Goal: Task Accomplishment & Management: Manage account settings

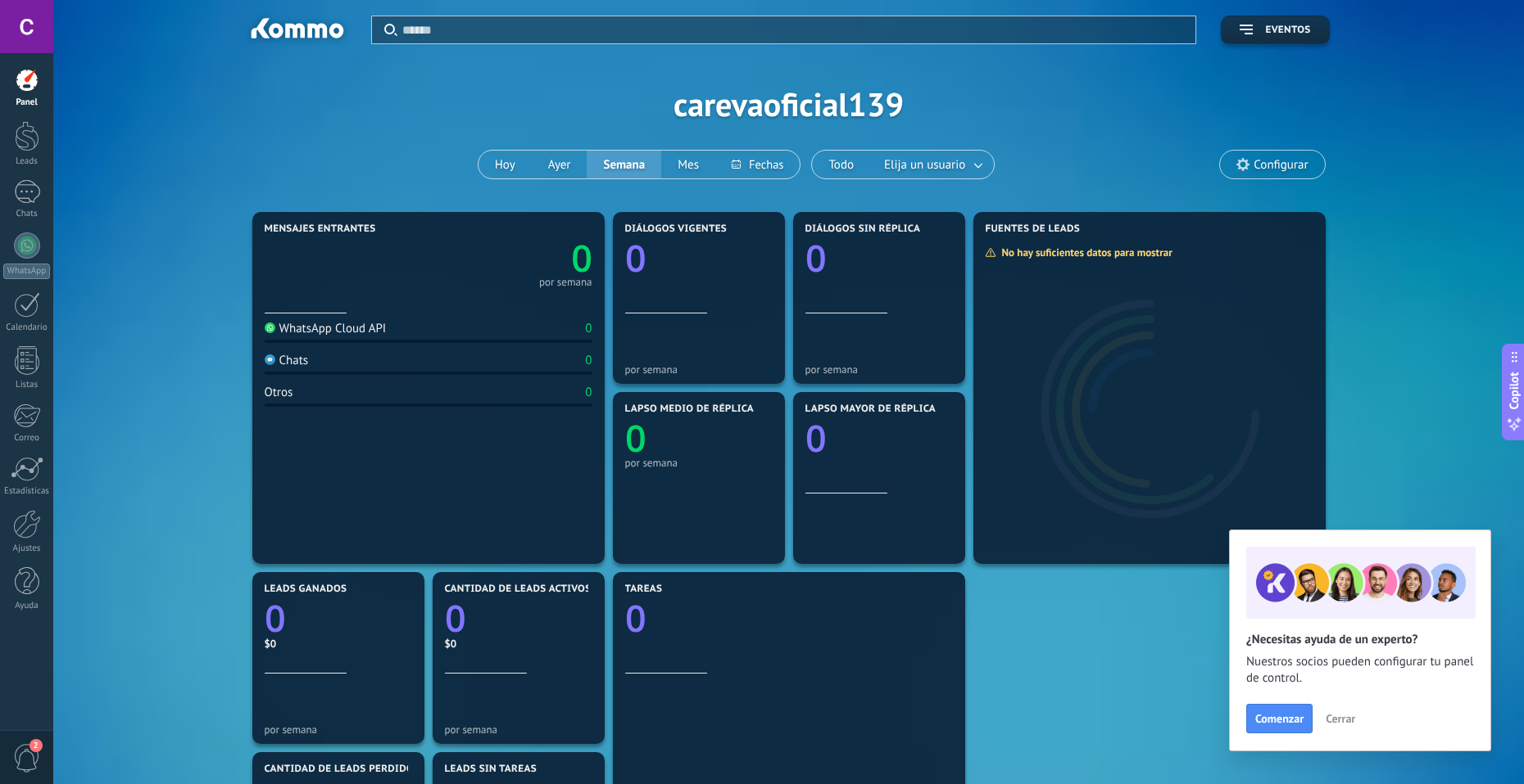
click at [60, 676] on div "Aplicar Eventos carevaoficial139 Hoy Ayer Semana Mes Todo Elija un usuario Conf…" at bounding box center [789, 579] width 1471 height 1158
click at [32, 747] on span "2" at bounding box center [35, 745] width 13 height 13
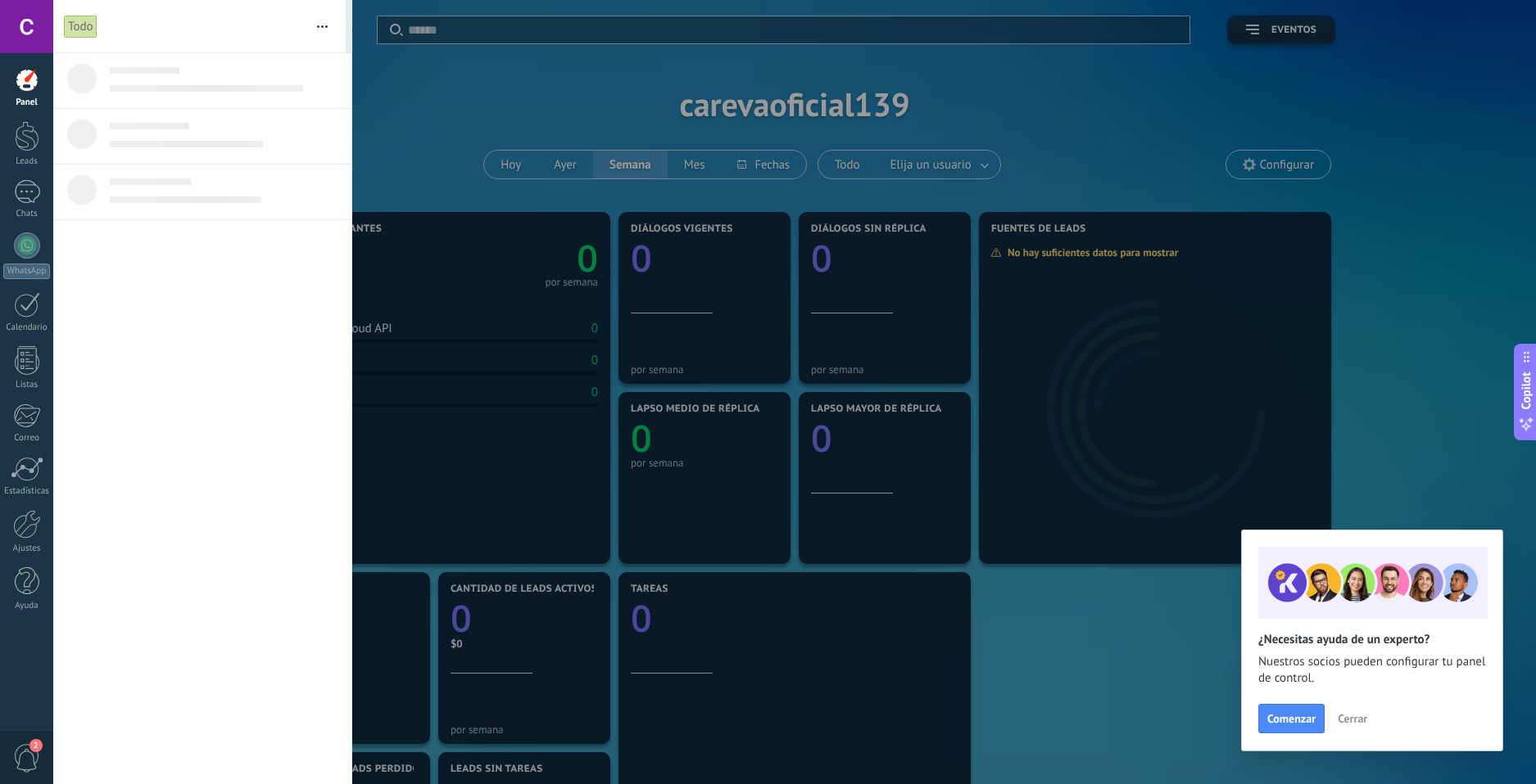
drag, startPoint x: 301, startPoint y: 29, endPoint x: 310, endPoint y: 28, distance: 9.1
click at [309, 28] on form "Todo Silenciar Acciones múltiples Ordenar Más recientes" at bounding box center [200, 26] width 293 height 52
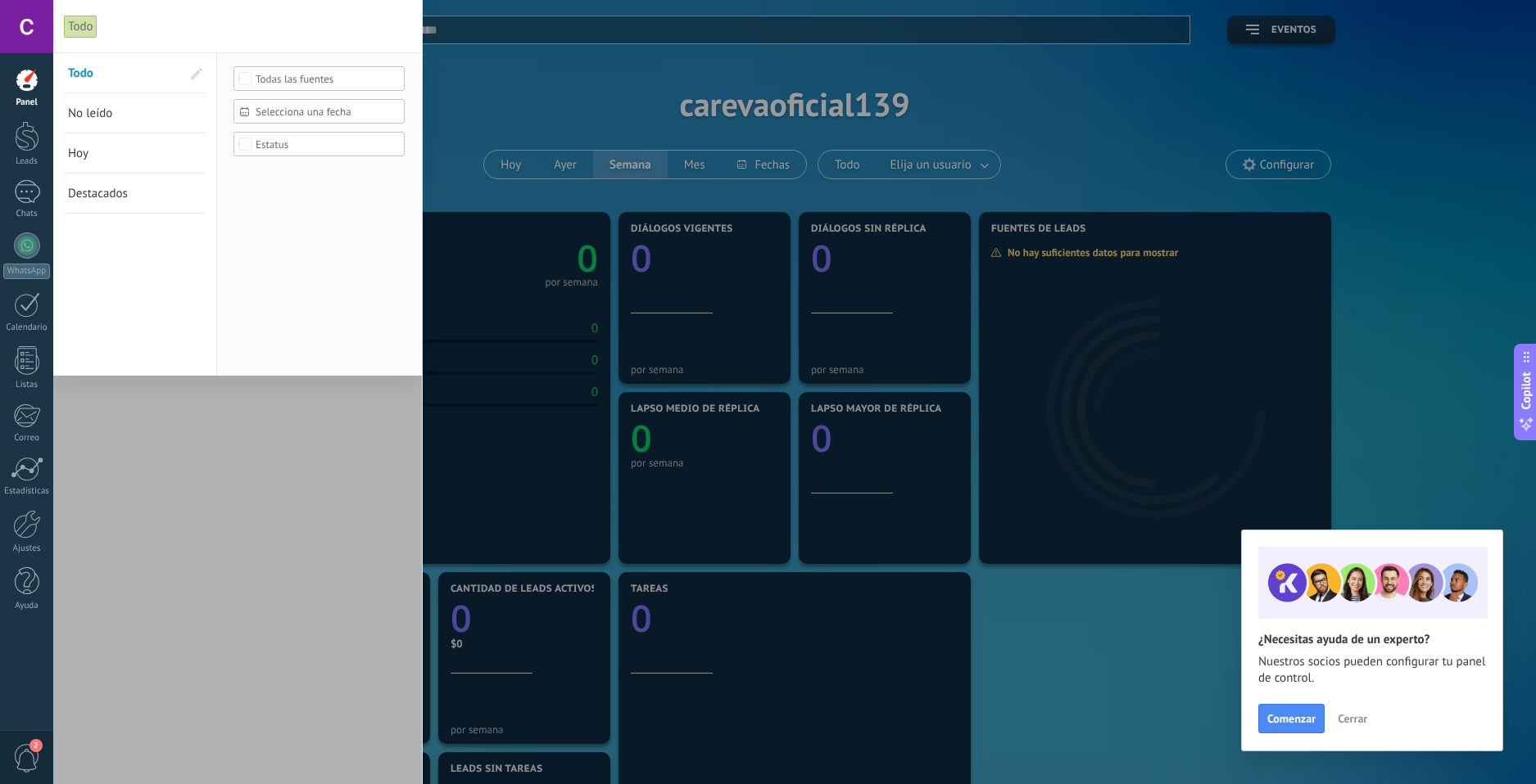
click at [317, 28] on div "Todo" at bounding box center [222, 26] width 317 height 52
click at [252, 436] on div at bounding box center [238, 418] width 369 height 732
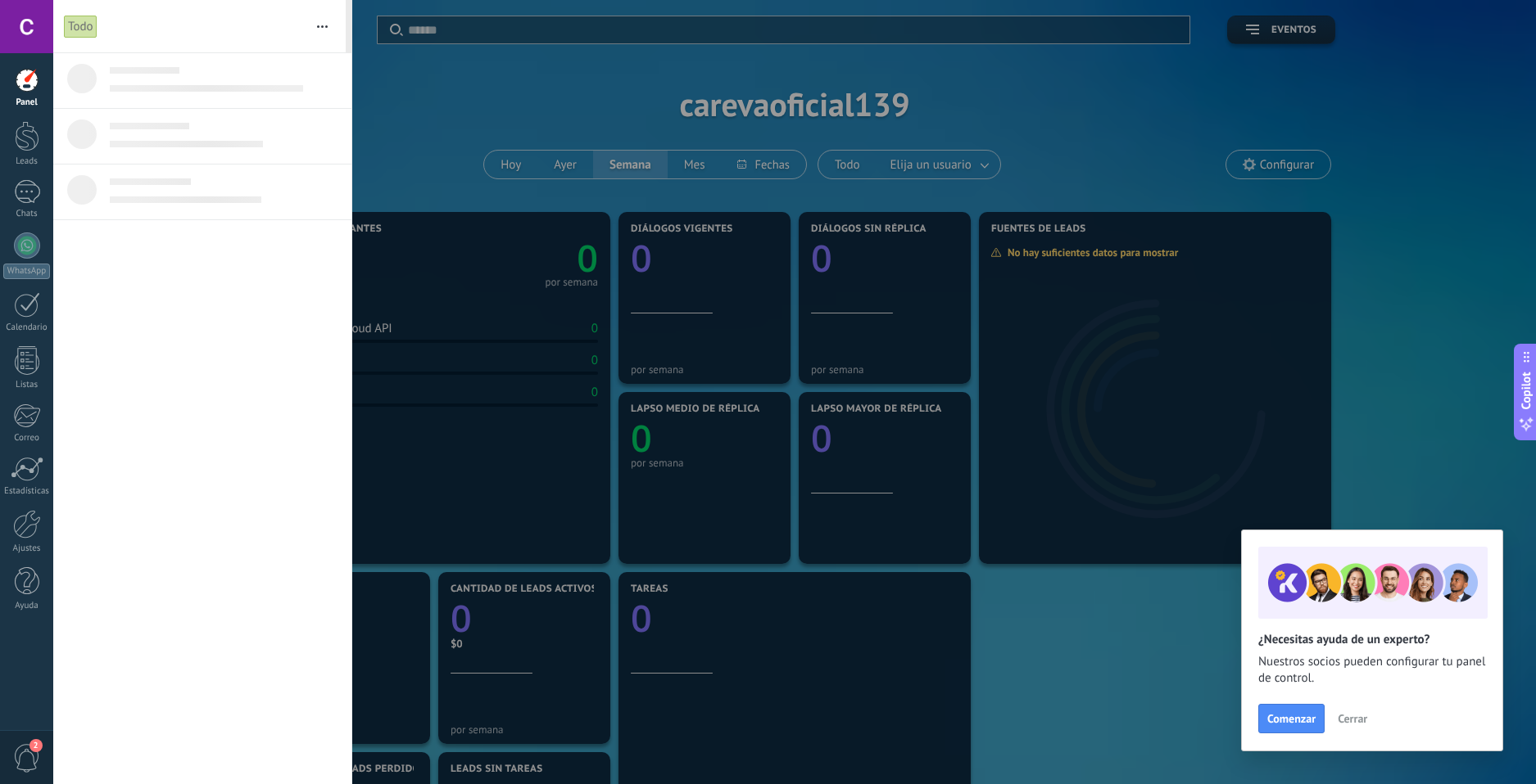
click at [80, 26] on div "Todo" at bounding box center [80, 27] width 34 height 24
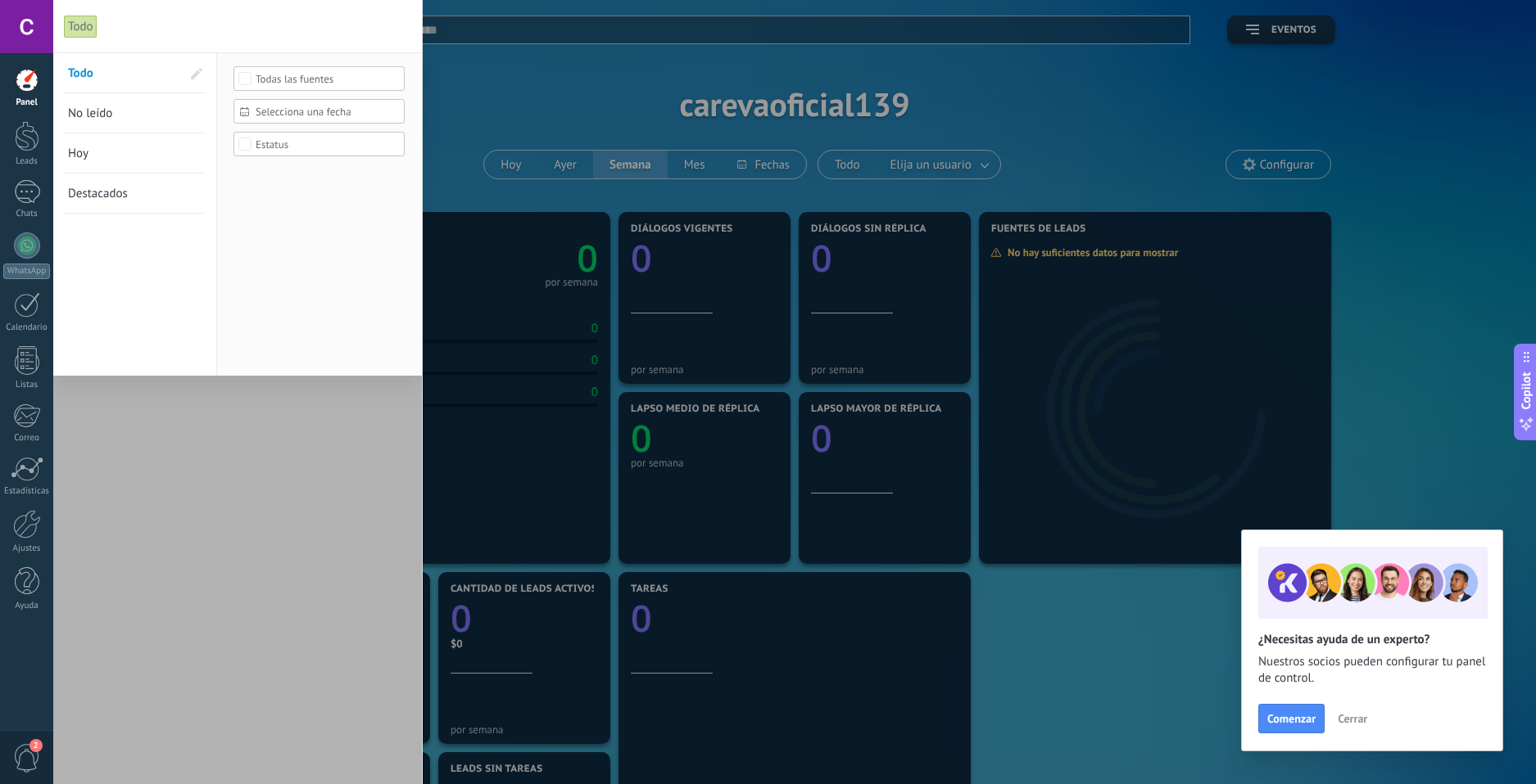
click at [213, 472] on div at bounding box center [238, 418] width 369 height 732
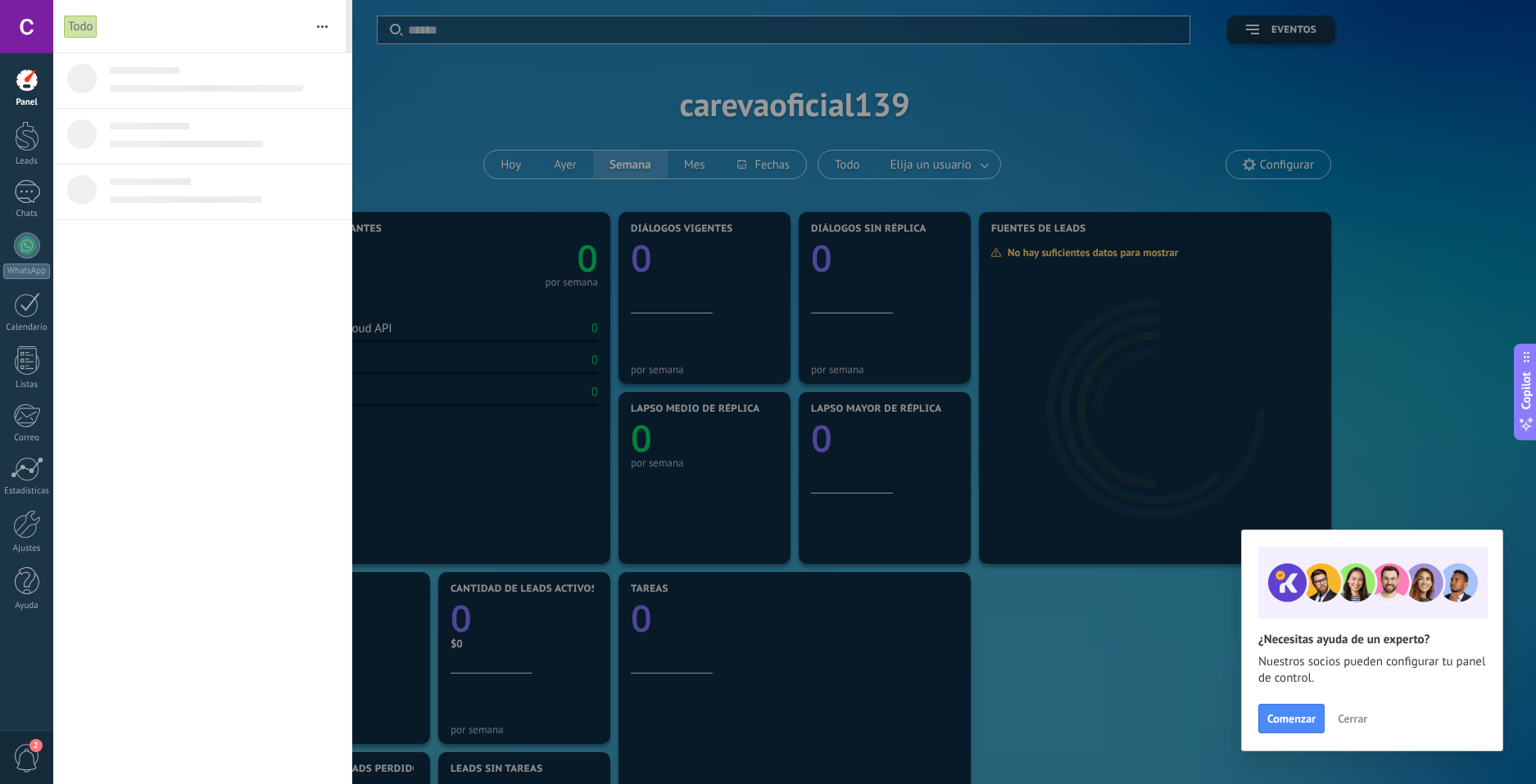
click at [468, 430] on div at bounding box center [768, 392] width 1536 height 784
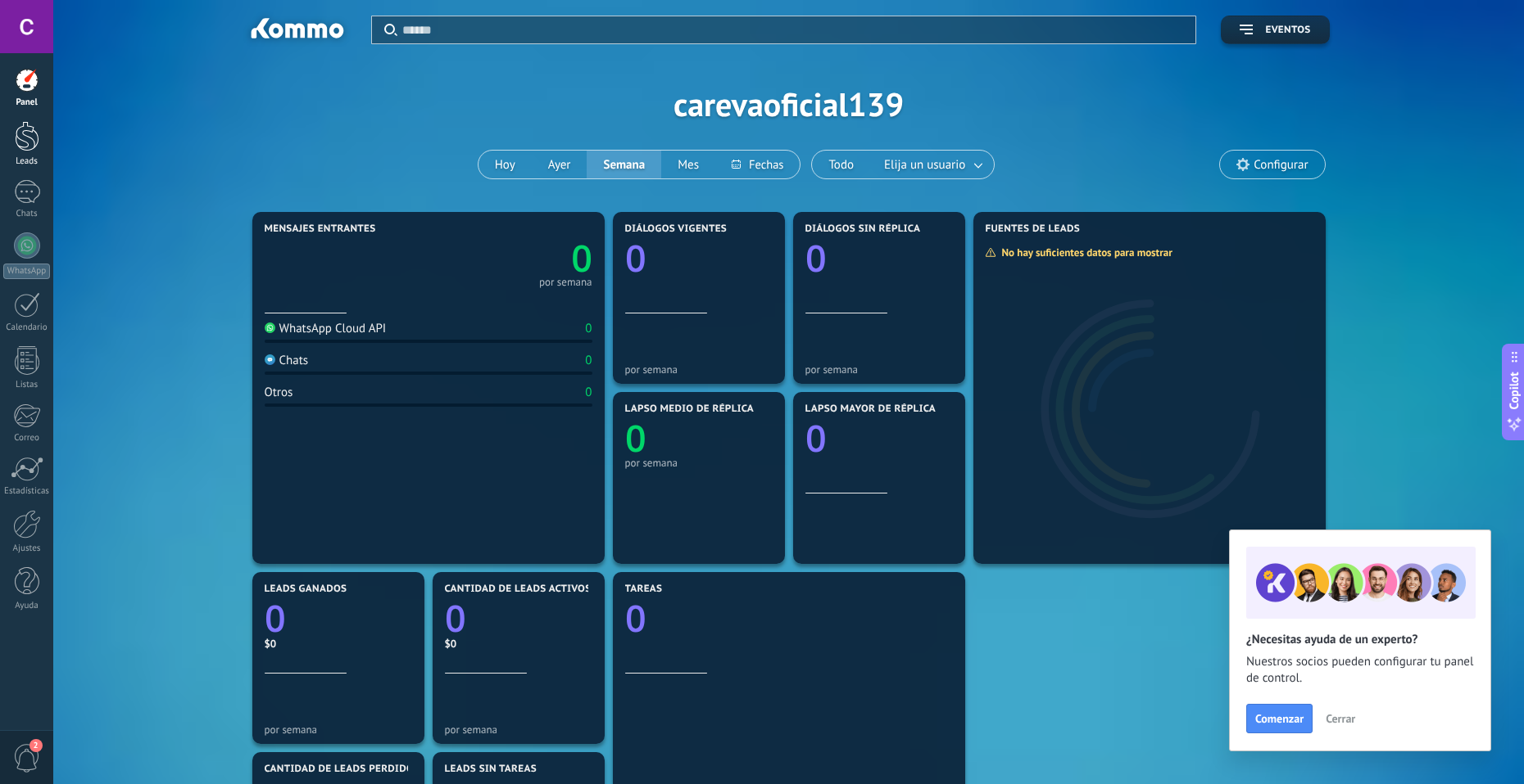
click at [39, 137] on div at bounding box center [27, 136] width 25 height 30
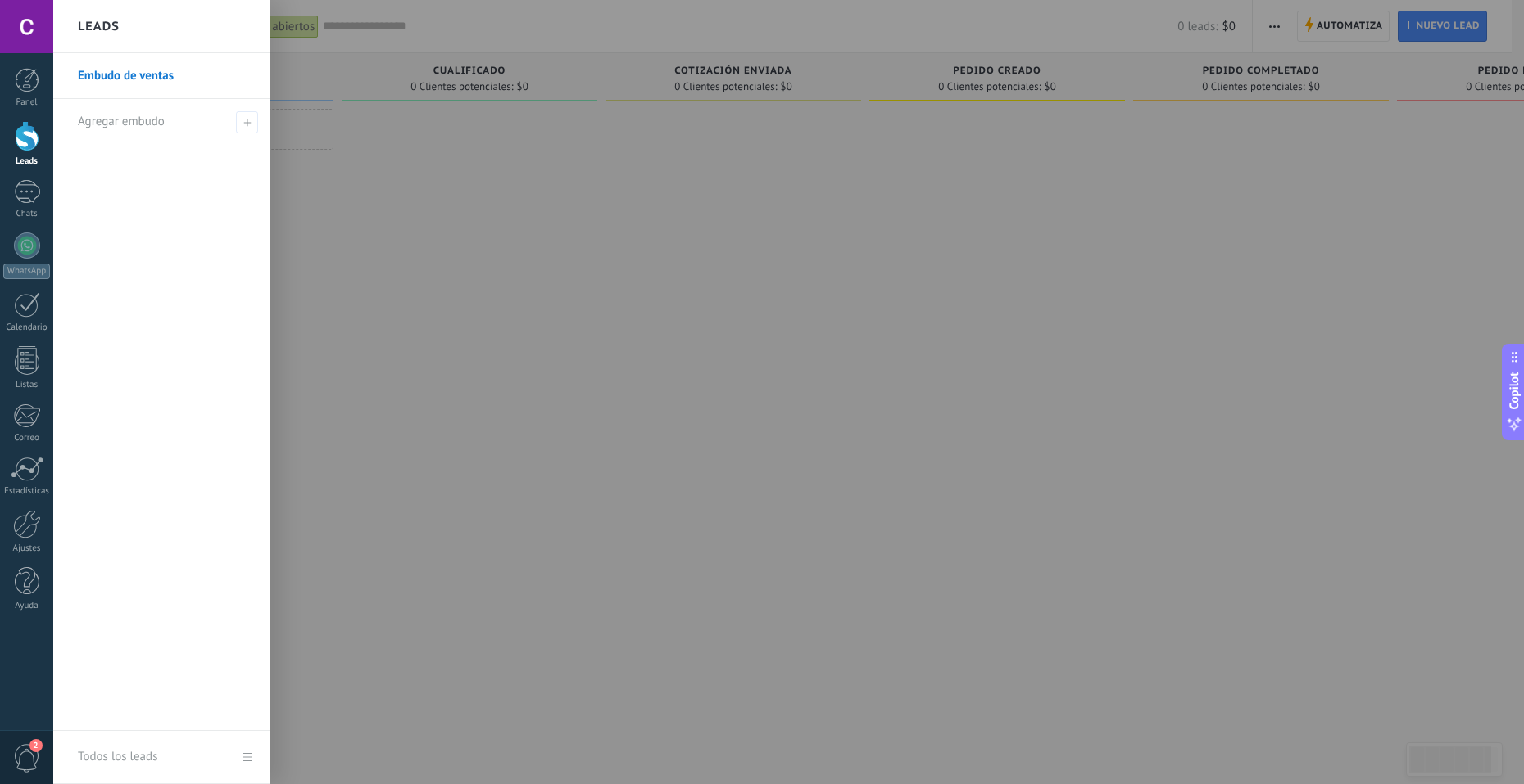
click at [429, 195] on div at bounding box center [469, 394] width 256 height 571
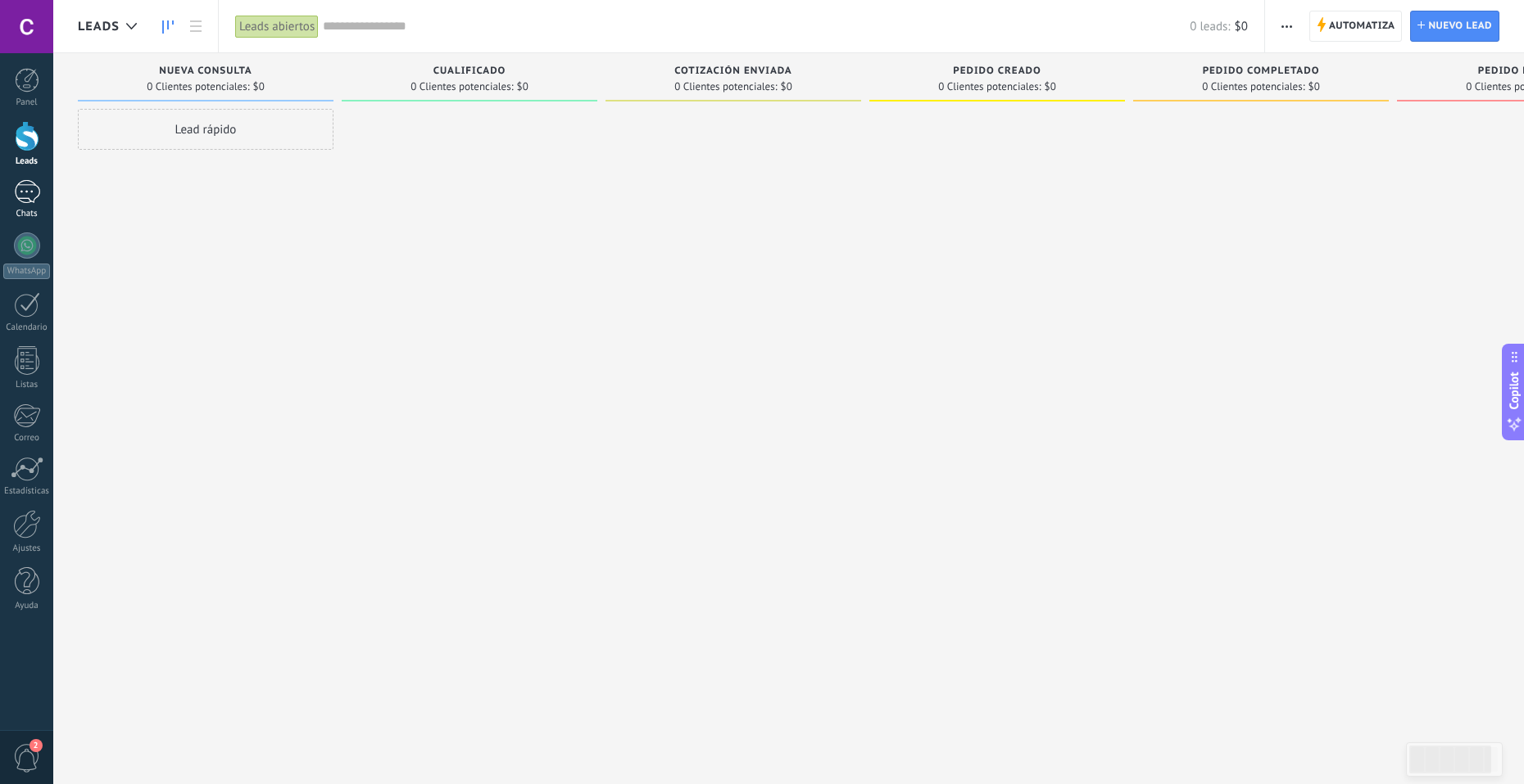
click at [42, 200] on link "Chats" at bounding box center [27, 200] width 53 height 40
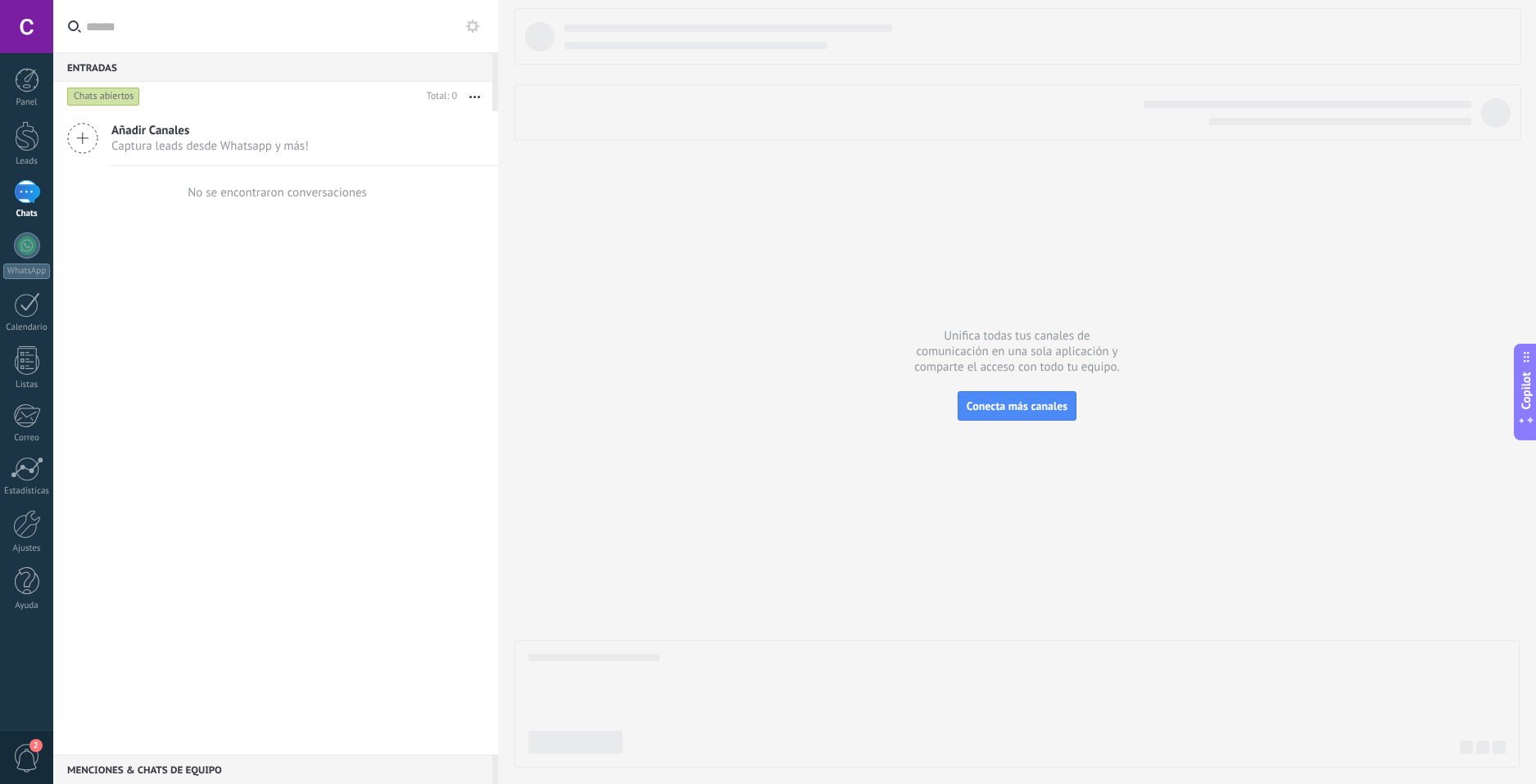
click at [41, 182] on link "Chats" at bounding box center [27, 200] width 53 height 40
click at [32, 252] on div at bounding box center [27, 245] width 26 height 26
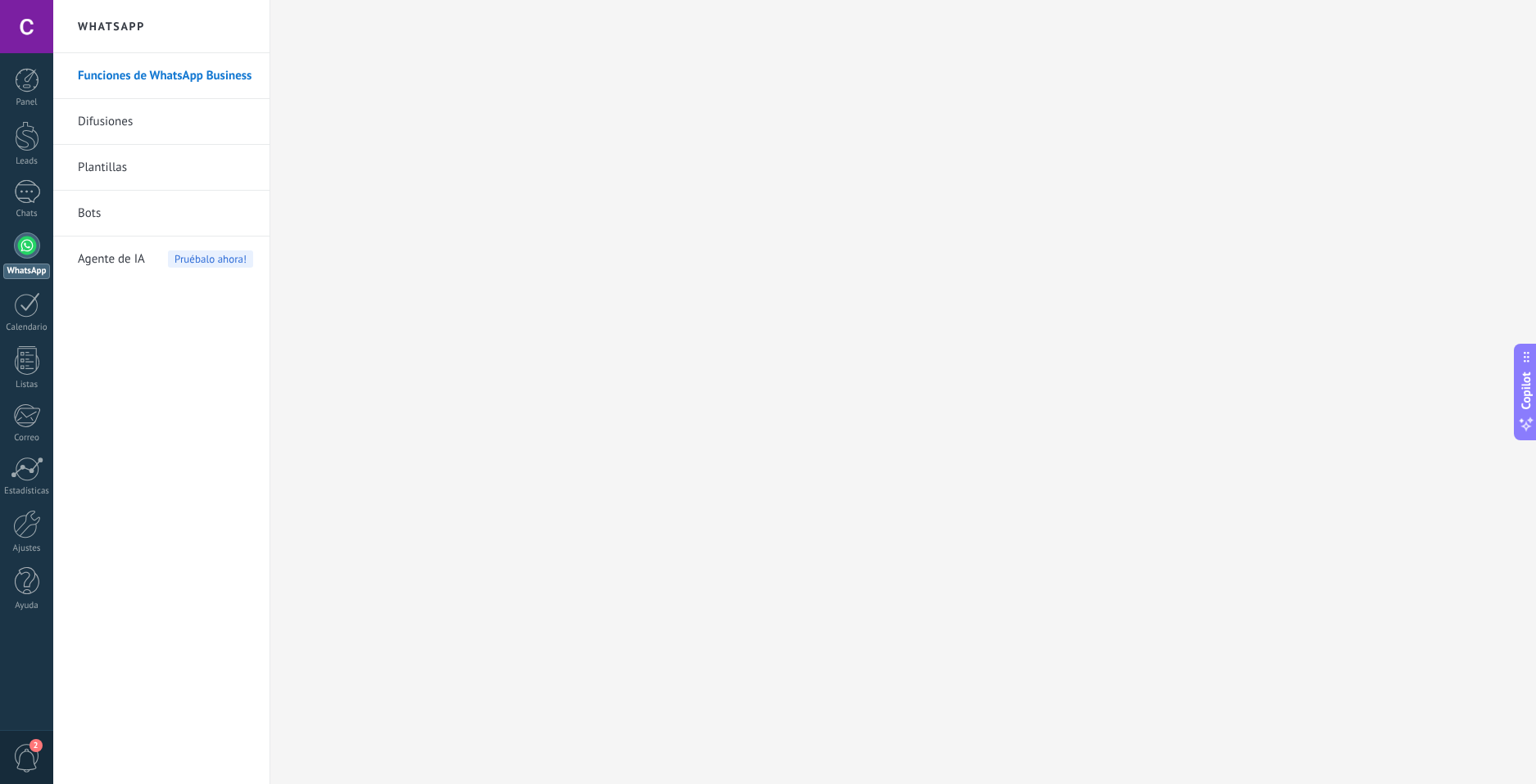
click at [132, 123] on link "Difusiones" at bounding box center [165, 121] width 176 height 46
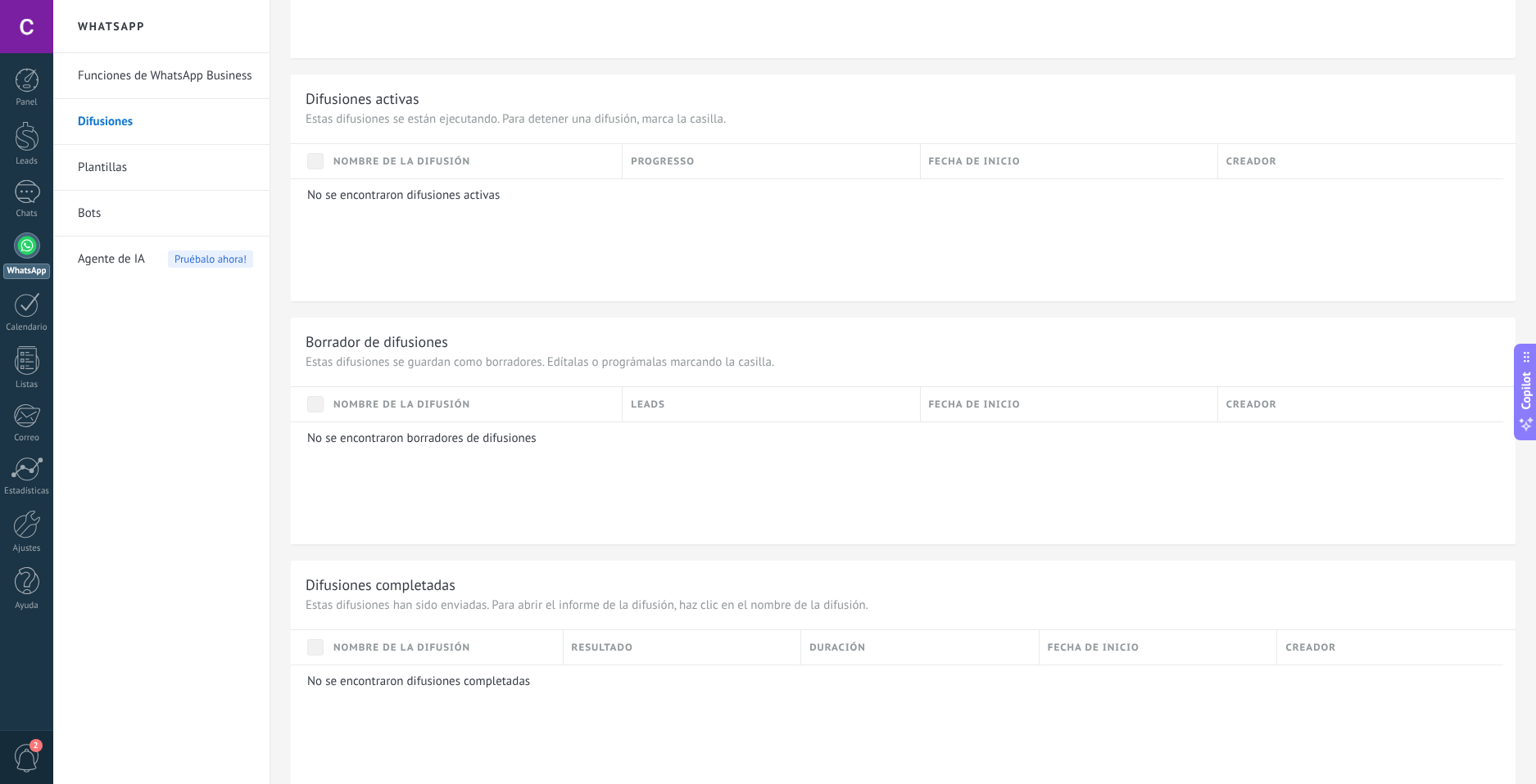
scroll to position [431, 0]
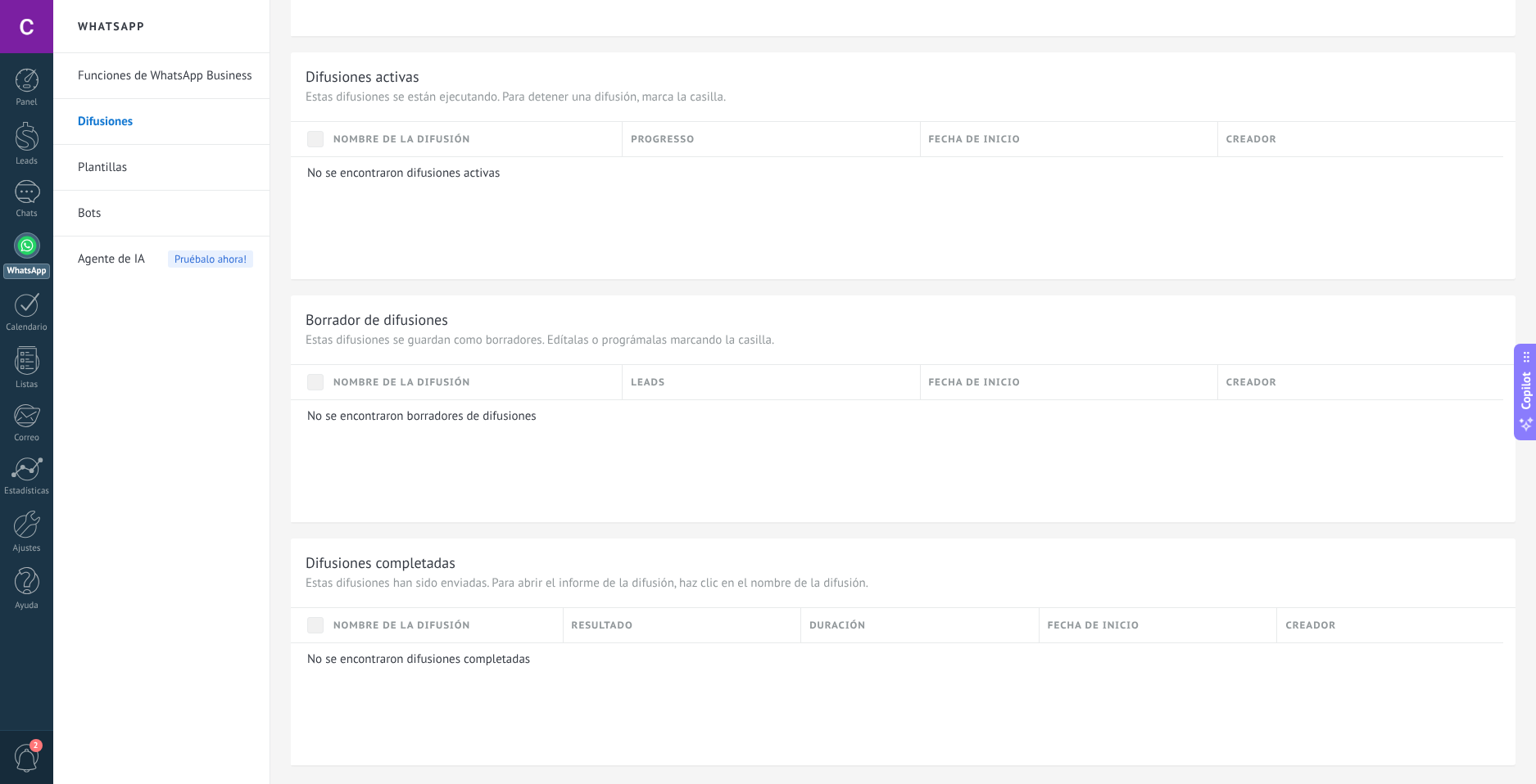
click at [99, 163] on link "Plantillas" at bounding box center [165, 167] width 176 height 46
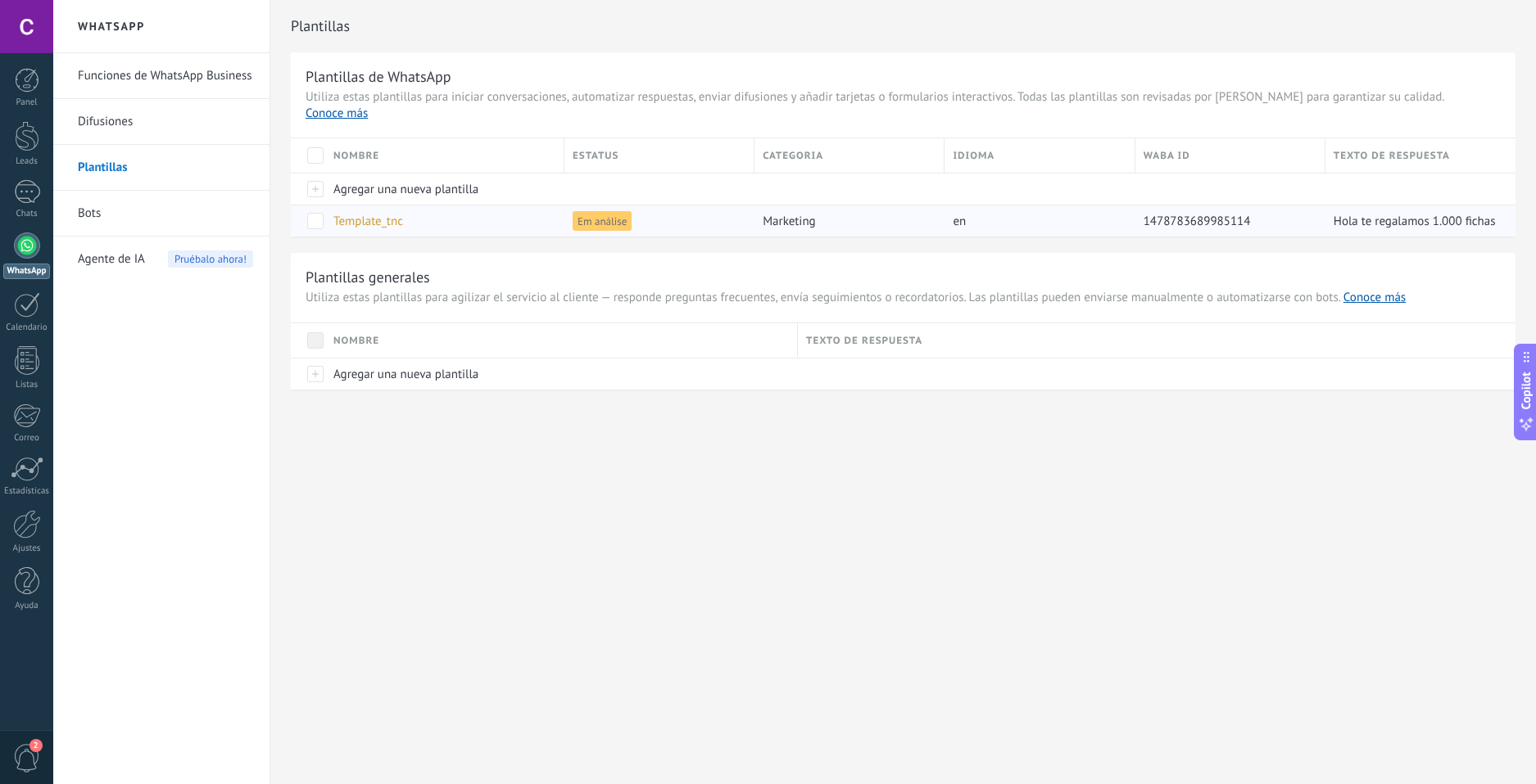
click at [480, 207] on div "Template_tnc" at bounding box center [441, 221] width 231 height 31
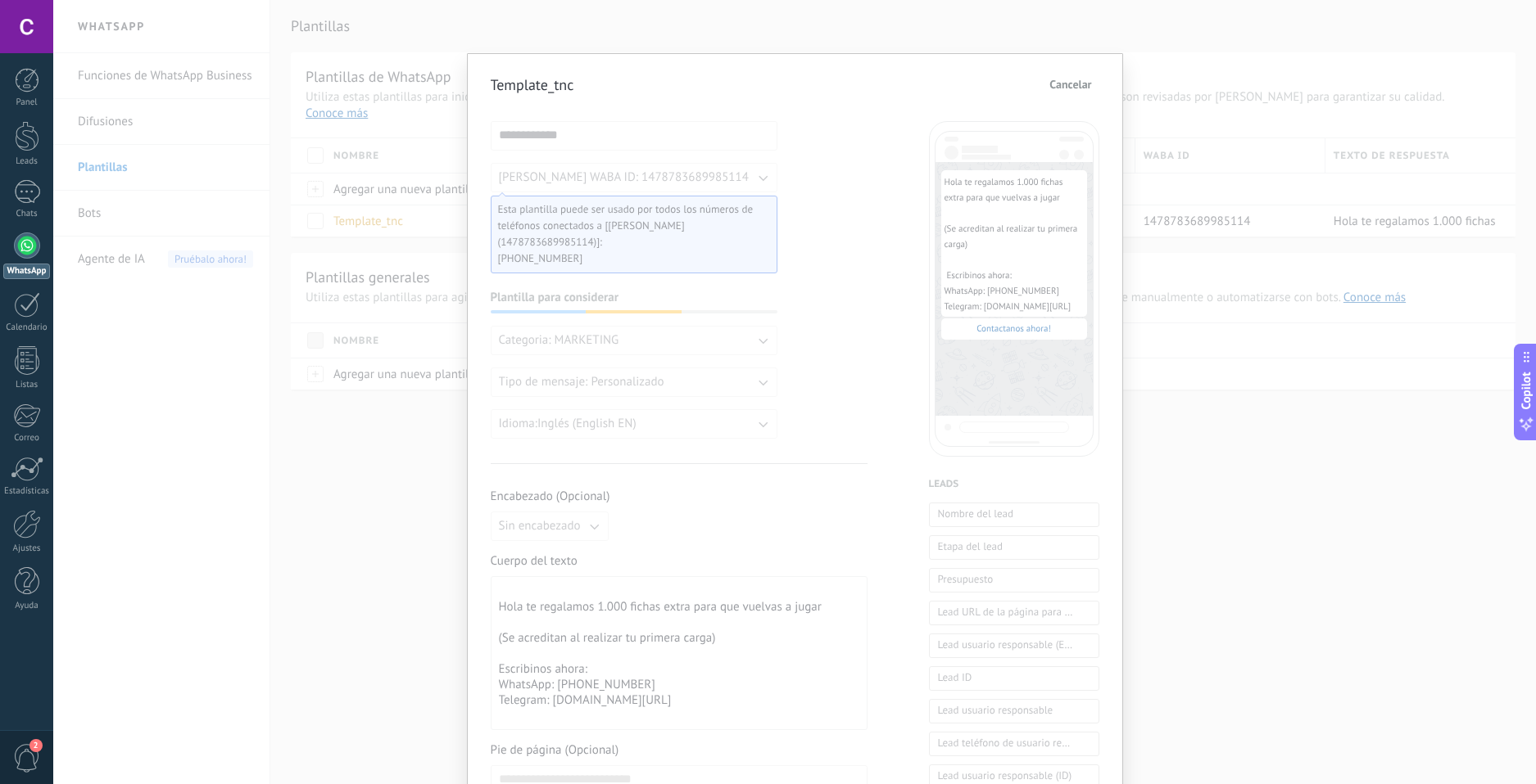
click at [1185, 447] on div "**********" at bounding box center [795, 392] width 1483 height 784
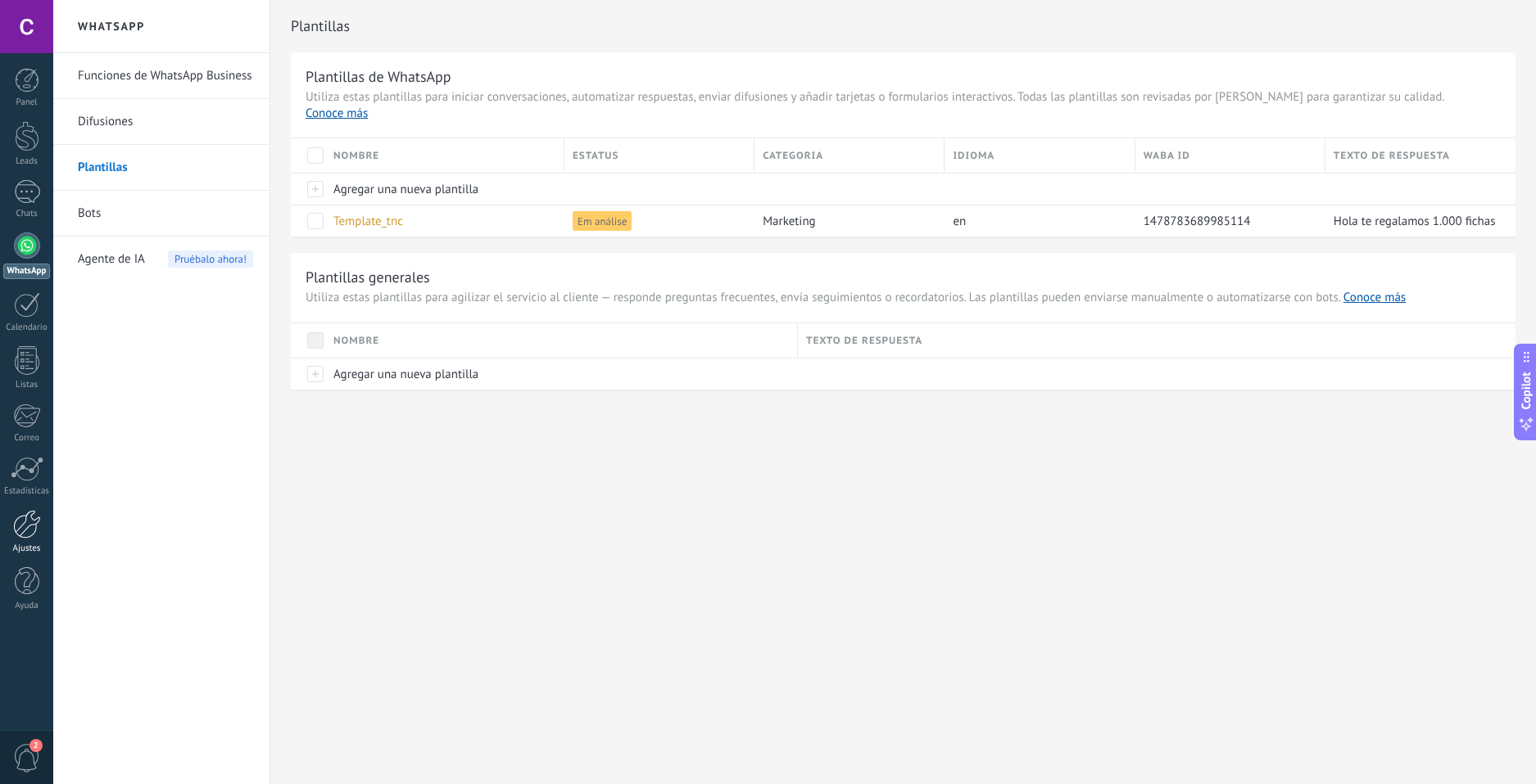
click at [37, 515] on div at bounding box center [27, 524] width 28 height 28
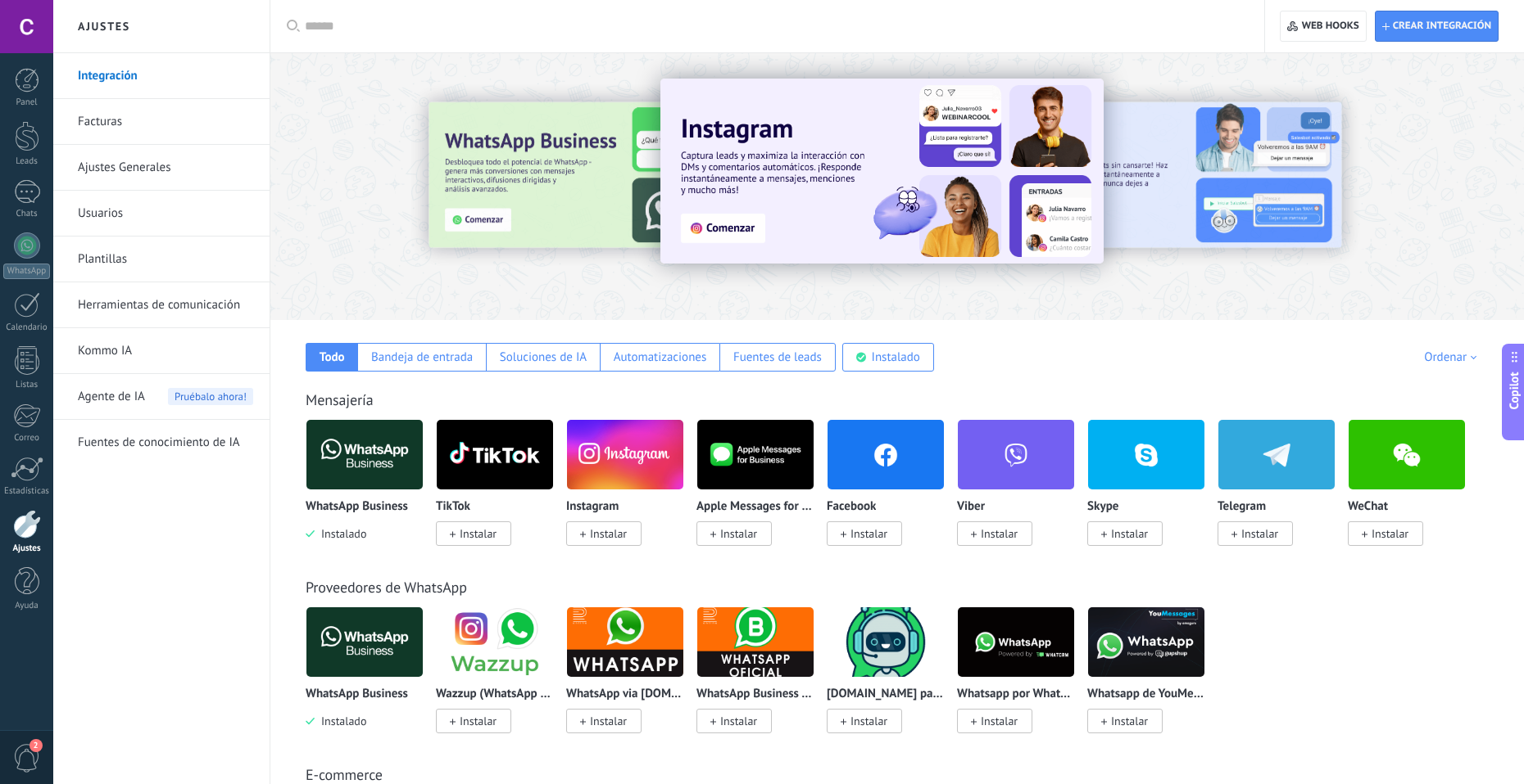
click at [8, 762] on div "2" at bounding box center [27, 757] width 53 height 54
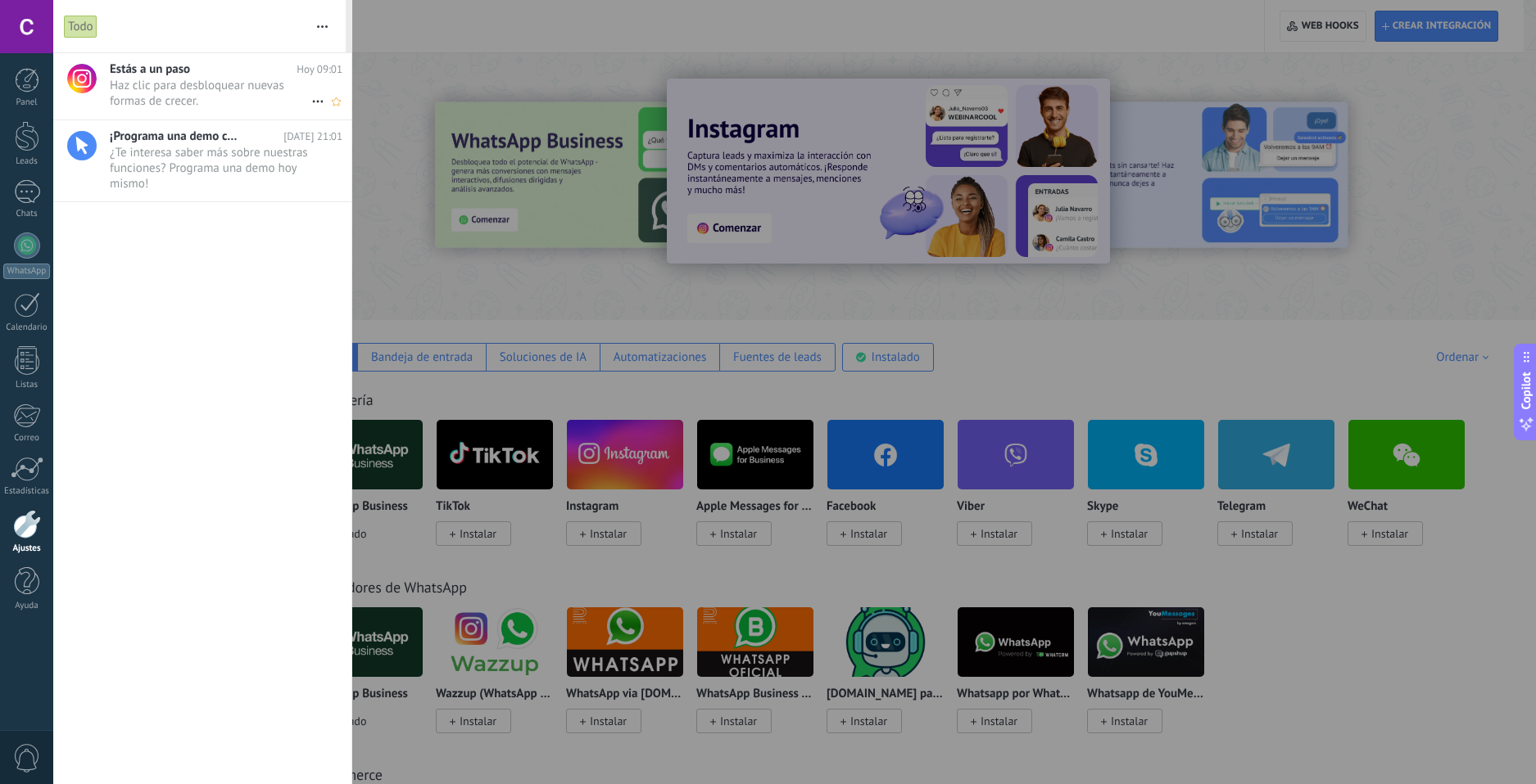
click at [236, 112] on div "Estás a un paso [DATE] 09:01 Haz clic para desbloquear nuevas formas de crecer.…" at bounding box center [230, 86] width 242 height 66
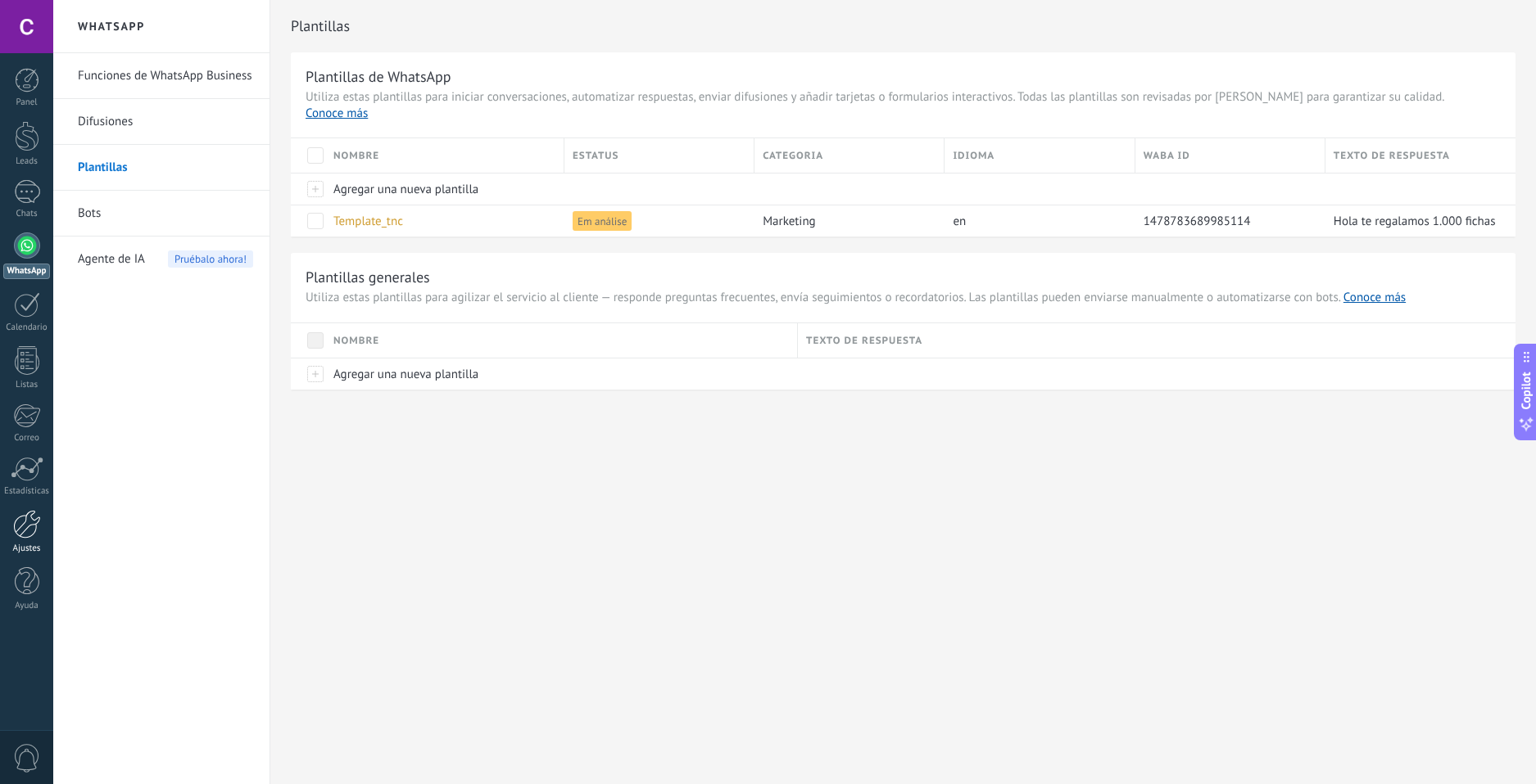
click at [30, 526] on div at bounding box center [27, 524] width 28 height 28
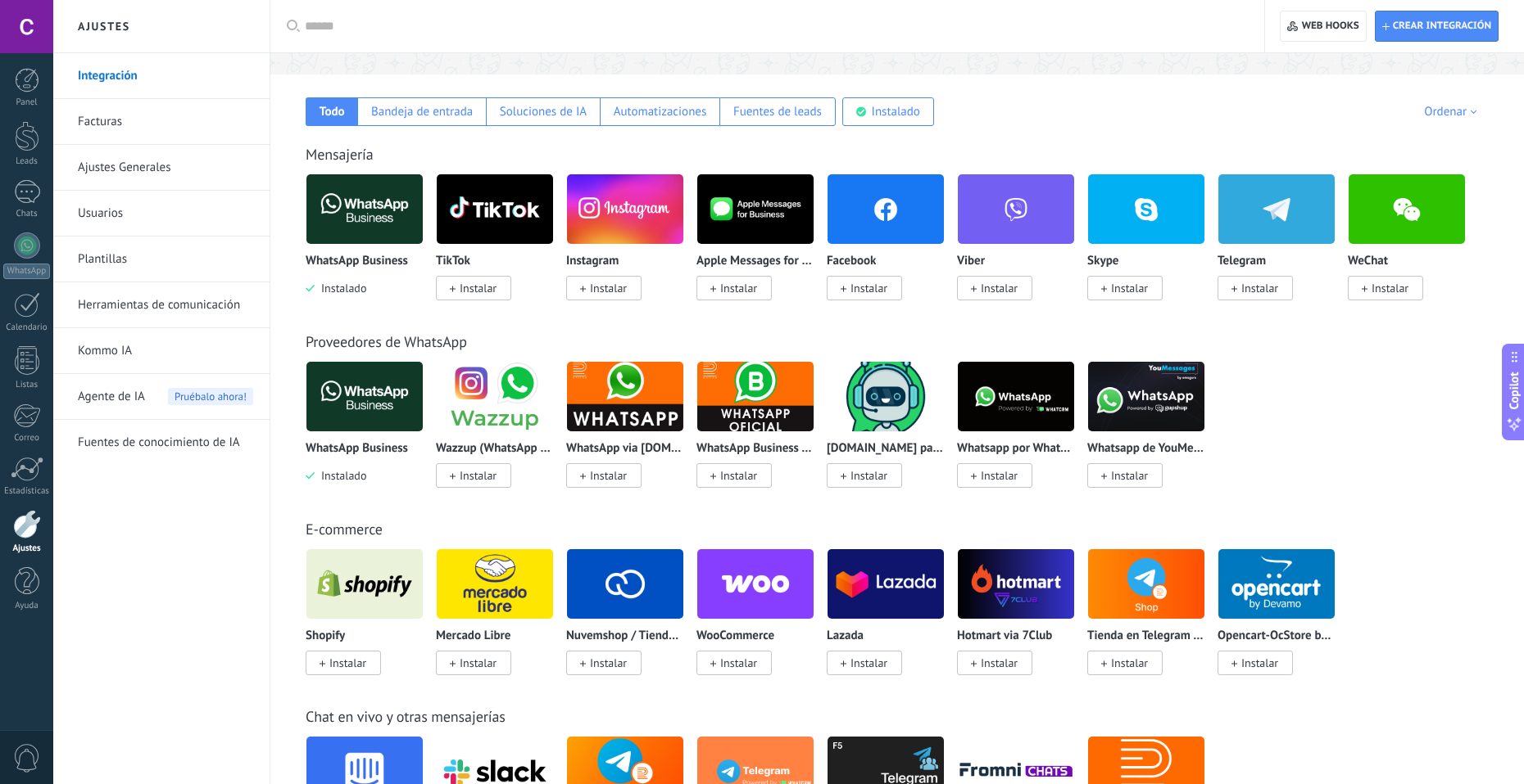
scroll to position [410, 0]
